Goal: Information Seeking & Learning: Learn about a topic

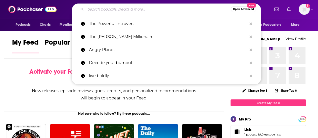
click at [89, 9] on input "Search podcasts, credits, & more..." at bounding box center [158, 9] width 145 height 8
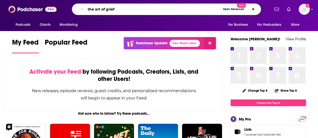
type input "the art of grief"
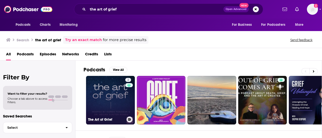
click at [112, 104] on link "2 The Art of Grief" at bounding box center [110, 100] width 49 height 49
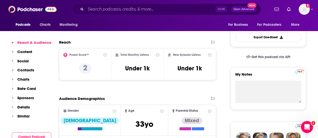
scroll to position [143, 0]
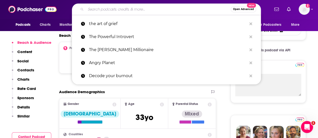
click at [139, 9] on input "Search podcasts, credits, & more..." at bounding box center [158, 9] width 145 height 8
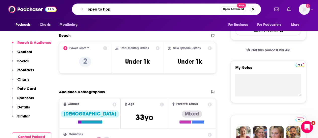
type input "open to hope"
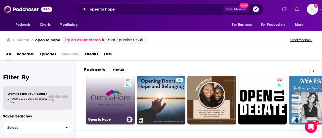
click at [113, 92] on link "29 Open to Hope" at bounding box center [110, 100] width 49 height 49
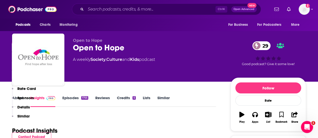
scroll to position [121, 0]
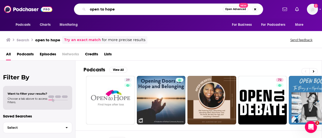
click at [118, 10] on input "open to hope" at bounding box center [155, 9] width 135 height 8
drag, startPoint x: 118, startPoint y: 10, endPoint x: 77, endPoint y: 10, distance: 41.2
click at [77, 10] on div "open to hope Open Advanced New" at bounding box center [168, 10] width 189 height 12
type input "[PERSON_NAME]"
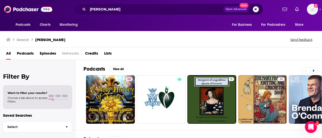
click at [42, 54] on span "Episodes" at bounding box center [48, 55] width 16 height 10
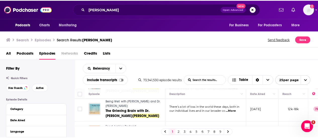
scroll to position [80, 0]
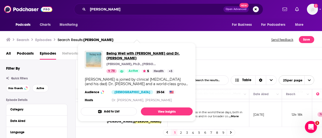
click at [123, 54] on span "Being Well with Forrest Hanson and Dr. Rick Hanson" at bounding box center [147, 56] width 82 height 10
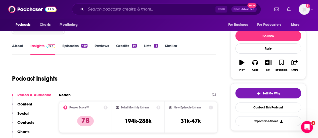
scroll to position [56, 0]
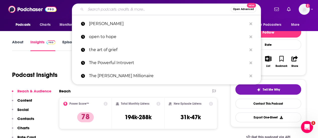
click at [100, 8] on input "Search podcasts, credits, & more..." at bounding box center [158, 9] width 145 height 8
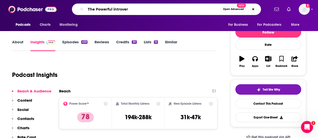
type input "The Powerful introvert"
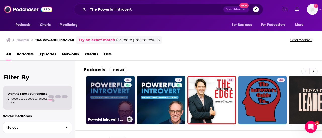
click at [114, 89] on link "23 Powerful Introvert | Quiet Leadership, Confidence & Personal Growth" at bounding box center [110, 100] width 49 height 49
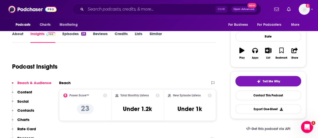
scroll to position [68, 0]
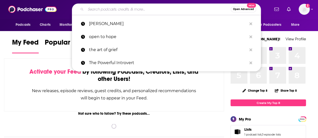
click at [140, 11] on input "Search podcasts, credits, & more..." at bounding box center [158, 9] width 145 height 8
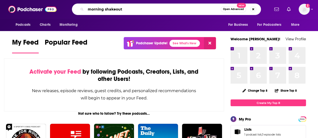
type input "morning shakeout"
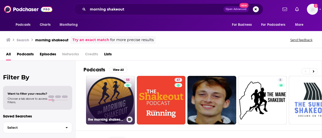
click at [124, 99] on div "55" at bounding box center [128, 97] width 9 height 39
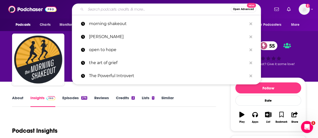
click at [99, 10] on input "Search podcasts, credits, & more..." at bounding box center [158, 9] width 145 height 8
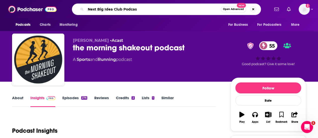
type input "Next Big Idea Club Podcast"
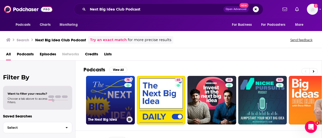
click at [120, 106] on link "76 The Next Big Idea" at bounding box center [110, 100] width 49 height 49
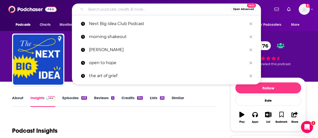
click at [109, 10] on input "Search podcasts, credits, & more..." at bounding box center [158, 9] width 145 height 8
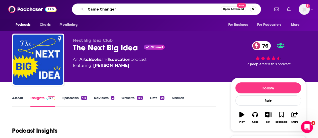
type input "Game Changers"
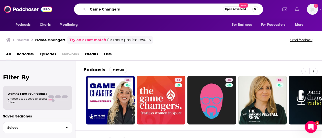
click at [125, 11] on input "Game Changers" at bounding box center [155, 9] width 135 height 8
type input "Game Changers with [PERSON_NAME]"
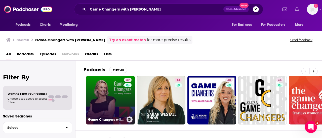
click at [114, 98] on link "49 Game Changers with [PERSON_NAME]" at bounding box center [110, 100] width 49 height 49
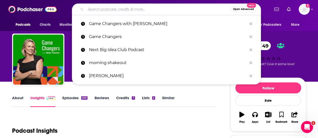
click at [102, 7] on input "Search podcasts, credits, & more..." at bounding box center [158, 9] width 145 height 8
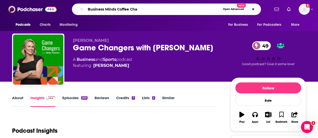
type input "Business Minds Coffee Chat"
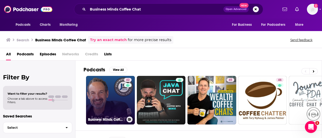
click at [120, 104] on link "42 Business Minds Coffee Chat" at bounding box center [110, 100] width 49 height 49
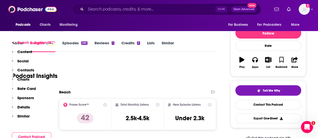
scroll to position [45, 0]
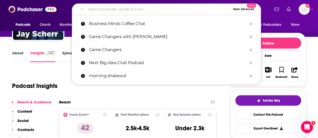
click at [94, 12] on input "Search podcasts, credits, & more..." at bounding box center [158, 9] width 145 height 8
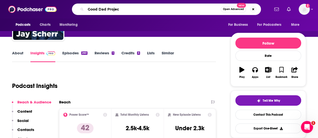
type input "Good Dad Project"
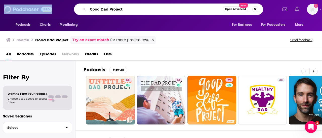
click at [89, 9] on input "Good Dad Project" at bounding box center [155, 9] width 135 height 8
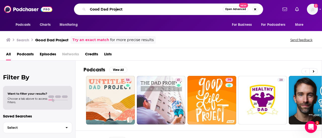
click at [89, 9] on input "Good Dad Project" at bounding box center [155, 9] width 135 height 8
type input "The Good Dad Project"
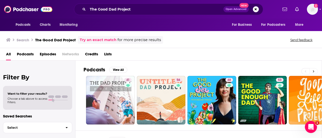
click at [313, 71] on icon at bounding box center [314, 71] width 2 height 2
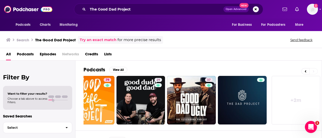
scroll to position [0, 223]
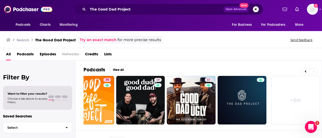
click at [256, 10] on button "Search podcasts, credits, & more..." at bounding box center [256, 9] width 6 height 6
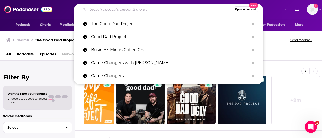
click at [138, 11] on input "Search podcasts, credits, & more..." at bounding box center [160, 9] width 145 height 8
click at [138, 11] on input "L" at bounding box center [160, 9] width 145 height 8
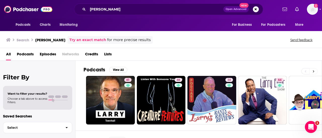
click at [313, 72] on icon at bounding box center [314, 71] width 2 height 2
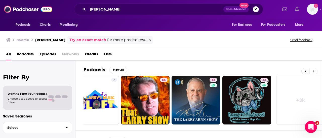
scroll to position [0, 223]
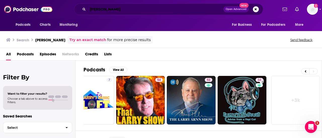
click at [123, 11] on input "[PERSON_NAME]" at bounding box center [155, 9] width 135 height 8
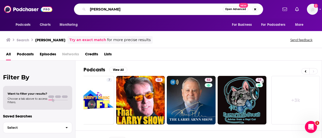
drag, startPoint x: 123, startPoint y: 11, endPoint x: 79, endPoint y: 8, distance: 43.3
click at [79, 8] on div "[PERSON_NAME] Open Advanced New" at bounding box center [168, 10] width 189 height 12
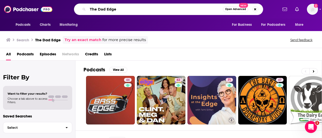
click at [126, 10] on input "The Dad Edge" at bounding box center [155, 9] width 135 height 8
type input "The Dad Edge podcast"
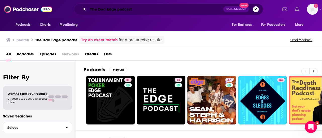
click at [151, 9] on input "The Dad Edge podcast" at bounding box center [155, 9] width 135 height 8
click at [233, 9] on span "Open Advanced" at bounding box center [235, 9] width 21 height 3
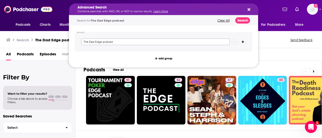
click at [135, 40] on input "The Dad Edge podcast" at bounding box center [155, 42] width 148 height 7
click at [243, 19] on button "Search" at bounding box center [242, 20] width 15 height 6
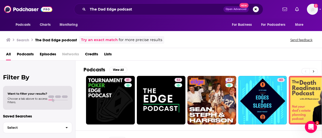
click at [313, 68] on button at bounding box center [313, 71] width 8 height 6
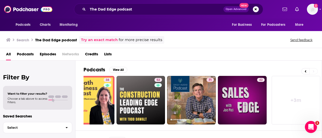
scroll to position [0, 223]
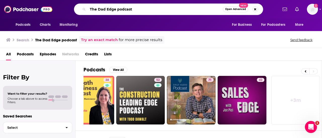
click at [154, 10] on input "The Dad Edge podcast" at bounding box center [155, 9] width 135 height 8
type input "T"
type input "[PERSON_NAME]"
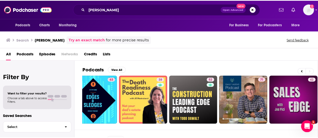
scroll to position [0, 168]
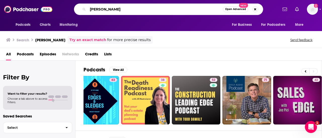
click at [206, 10] on input "[PERSON_NAME]" at bounding box center [155, 9] width 135 height 8
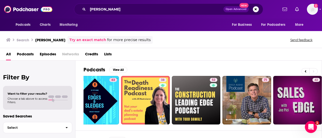
click at [233, 8] on span "Open Advanced" at bounding box center [235, 9] width 21 height 3
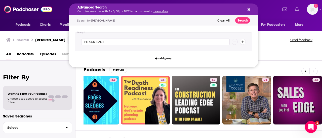
click at [244, 42] on button "Search podcasts, credits, & more..." at bounding box center [243, 42] width 6 height 6
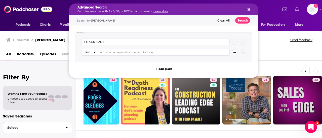
click at [159, 54] on input "Search podcasts, credits, & more..." at bounding box center [163, 52] width 131 height 7
type input "Dad Edge"
click at [241, 19] on button "Search" at bounding box center [242, 20] width 15 height 6
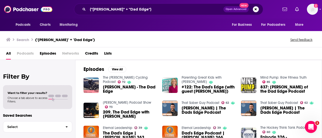
click at [116, 86] on span "[PERSON_NAME] - The Dad Edge" at bounding box center [129, 89] width 53 height 9
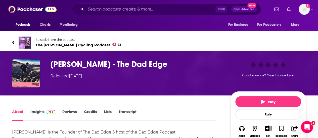
click at [71, 65] on h1 "[PERSON_NAME] - The Dad Edge" at bounding box center [136, 65] width 172 height 10
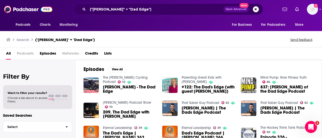
click at [193, 108] on span "[PERSON_NAME] | The Dads Edge Podcast" at bounding box center [207, 110] width 53 height 9
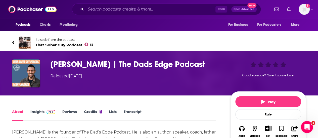
click at [88, 64] on h1 "[PERSON_NAME] | The Dads Edge Podcast" at bounding box center [136, 65] width 172 height 10
click at [51, 44] on span "That Sober Guy Podcast 62" at bounding box center [64, 45] width 58 height 5
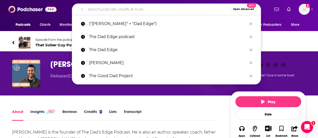
click at [154, 9] on input "Search podcasts, credits, & more..." at bounding box center [158, 9] width 145 height 8
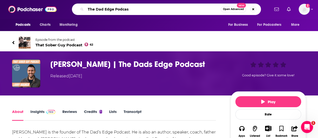
type input "The Dad Edge Podcast"
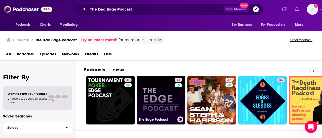
click at [156, 102] on link "52 The Edge Podcast" at bounding box center [161, 100] width 49 height 49
